Goal: Task Accomplishment & Management: Use online tool/utility

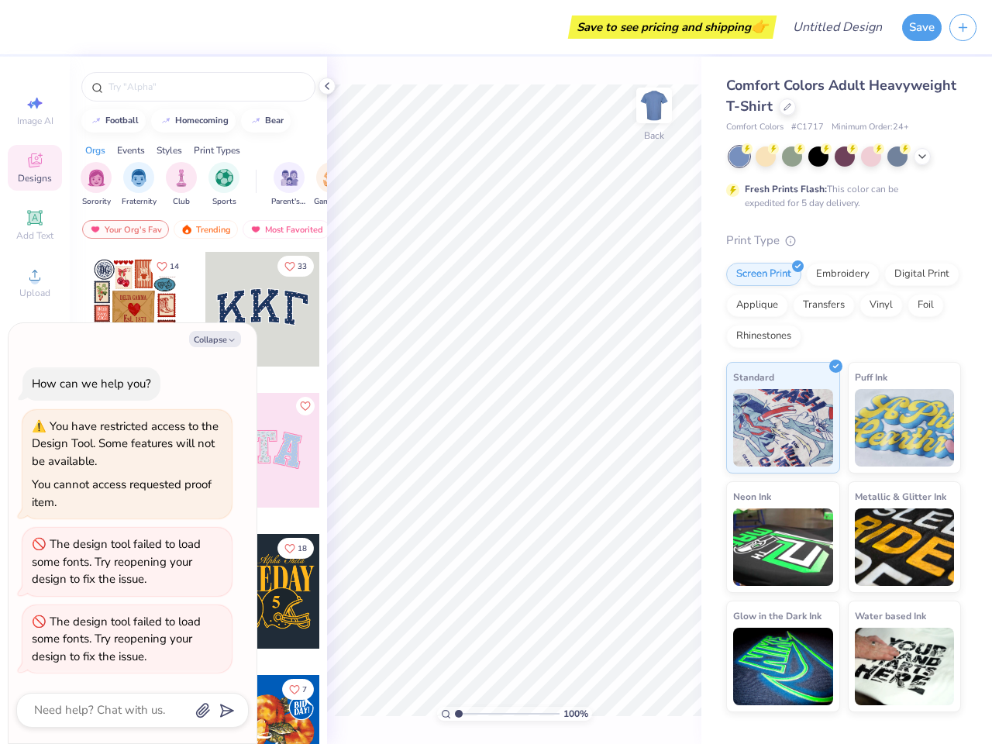
click at [921, 27] on button "Save" at bounding box center [922, 27] width 40 height 27
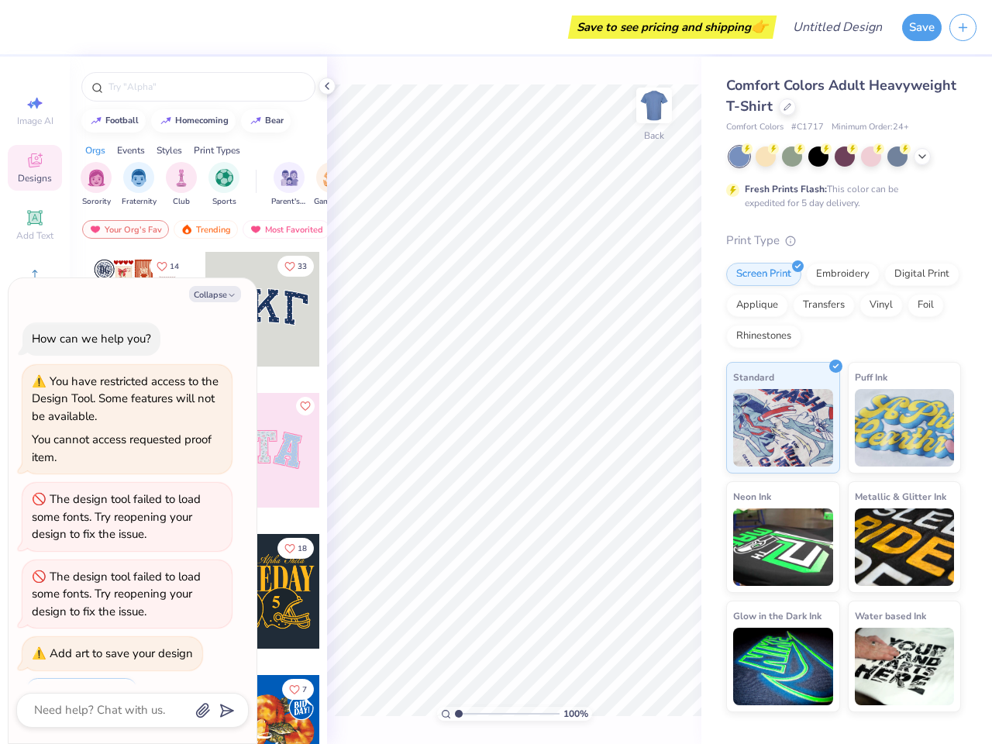
click at [962, 27] on line "button" at bounding box center [963, 27] width 8 height 0
click at [35, 110] on icon at bounding box center [35, 103] width 19 height 19
click at [35, 167] on icon at bounding box center [35, 160] width 19 height 19
click at [35, 225] on icon at bounding box center [35, 217] width 19 height 19
click at [35, 282] on div "Collapse How can we help you? You have restricted access to the Design Tool. So…" at bounding box center [133, 510] width 248 height 465
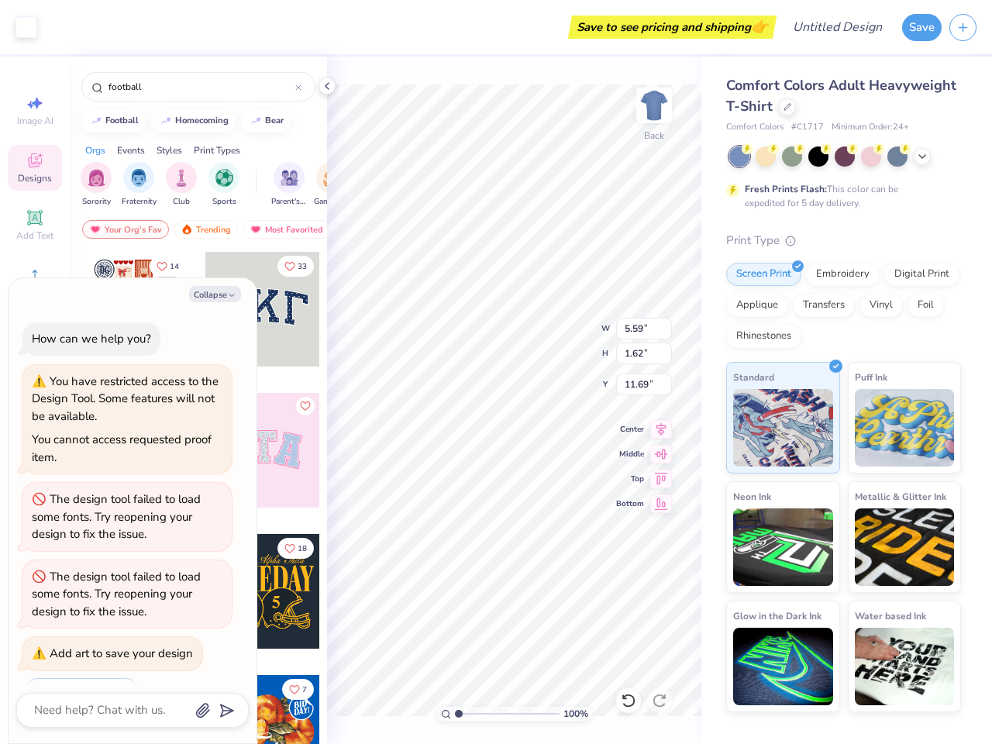
type textarea "x"
click at [193, 121] on div "homecoming" at bounding box center [201, 120] width 53 height 9
click at [266, 121] on div "bear" at bounding box center [274, 120] width 19 height 9
type input "bear"
